Goal: Task Accomplishment & Management: Manage account settings

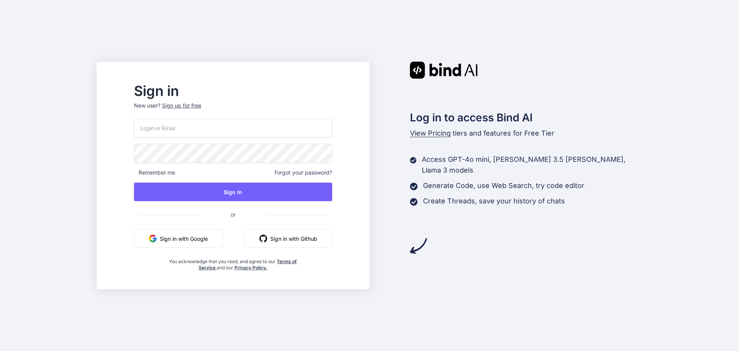
click at [181, 128] on input "email" at bounding box center [233, 128] width 198 height 19
type input "[EMAIL_ADDRESS][DOMAIN_NAME]"
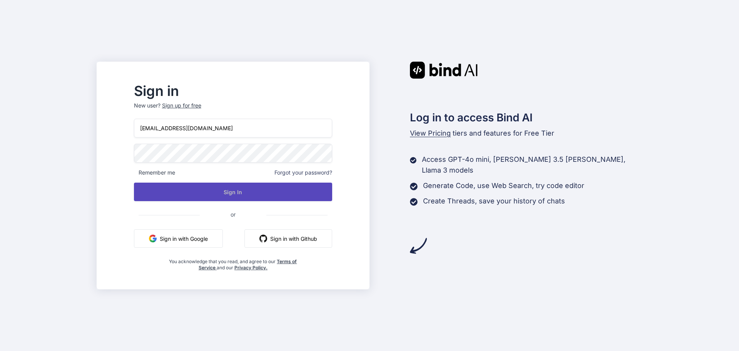
click at [237, 191] on button "Sign In" at bounding box center [233, 192] width 198 height 18
click at [253, 192] on button "Sign In" at bounding box center [233, 192] width 198 height 18
click at [310, 191] on button "Sign In" at bounding box center [233, 192] width 198 height 18
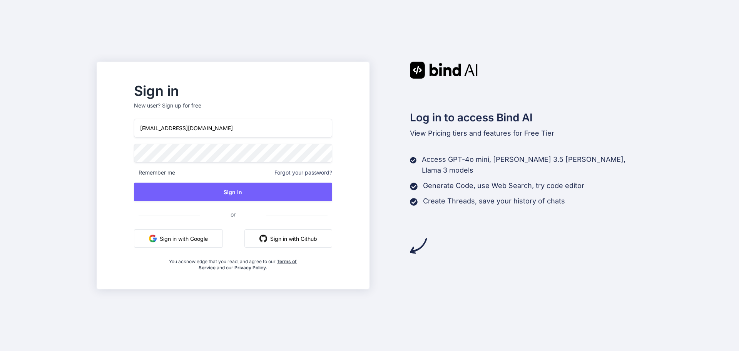
click at [330, 174] on span "Forgot your password?" at bounding box center [304, 173] width 58 height 8
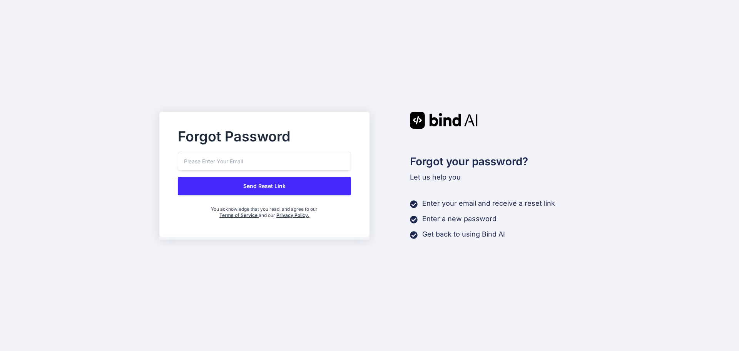
click at [216, 162] on input "email" at bounding box center [264, 161] width 173 height 19
type input "[EMAIL_ADDRESS][DOMAIN_NAME]"
click at [245, 185] on button "Send Reset Link" at bounding box center [264, 186] width 173 height 18
click at [251, 186] on button "Send Reset Link" at bounding box center [264, 186] width 173 height 18
